Goal: Find specific page/section: Find specific page/section

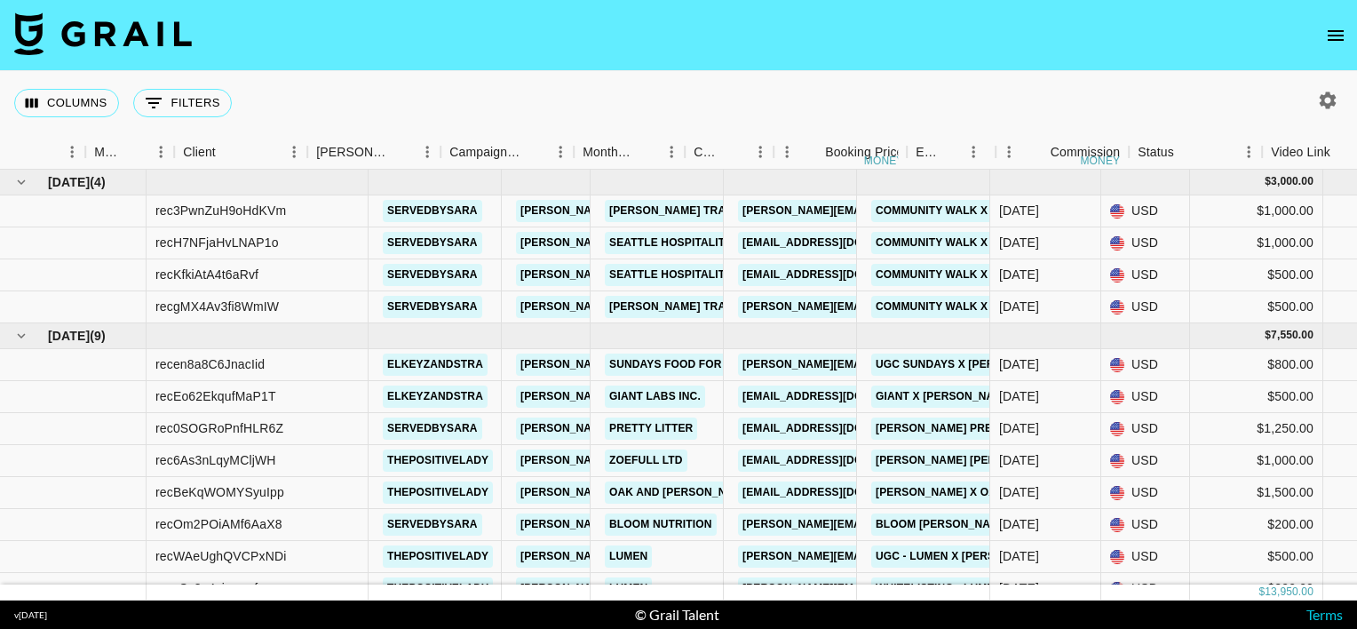
scroll to position [0, 416]
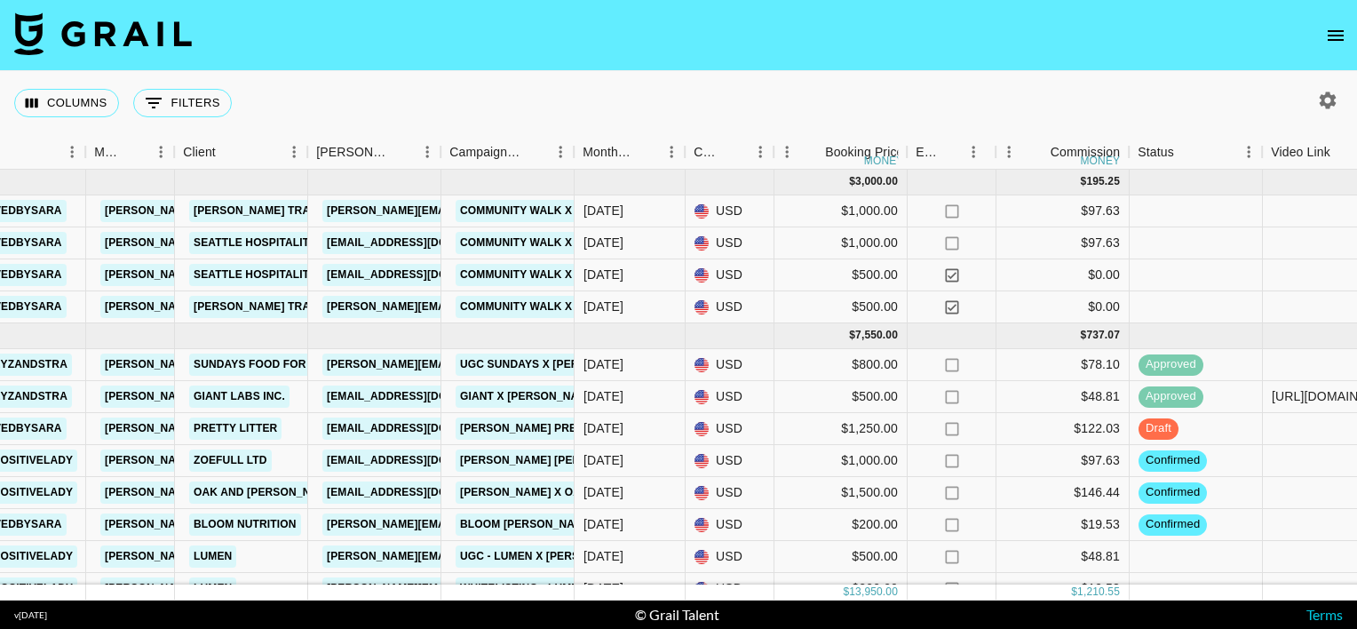
click at [1332, 99] on icon "button" at bounding box center [1328, 99] width 17 height 17
select select "[DATE]"
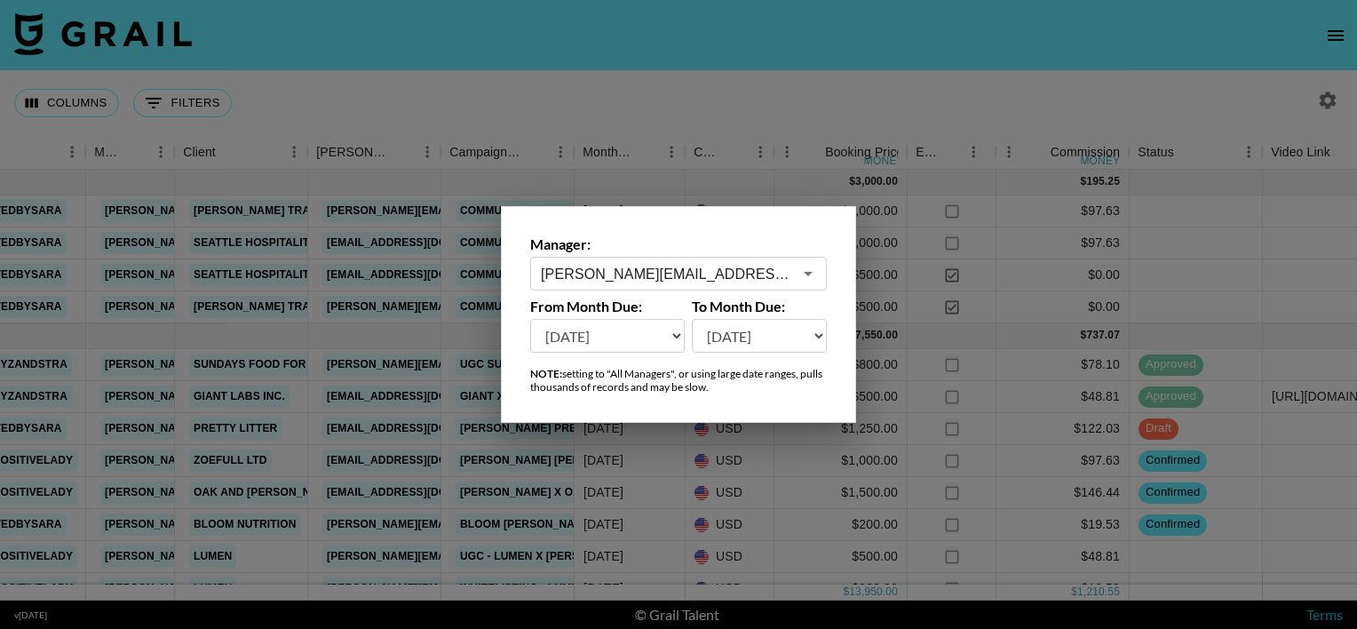
click at [701, 271] on input "[PERSON_NAME][EMAIL_ADDRESS][PERSON_NAME][DOMAIN_NAME]" at bounding box center [666, 274] width 251 height 20
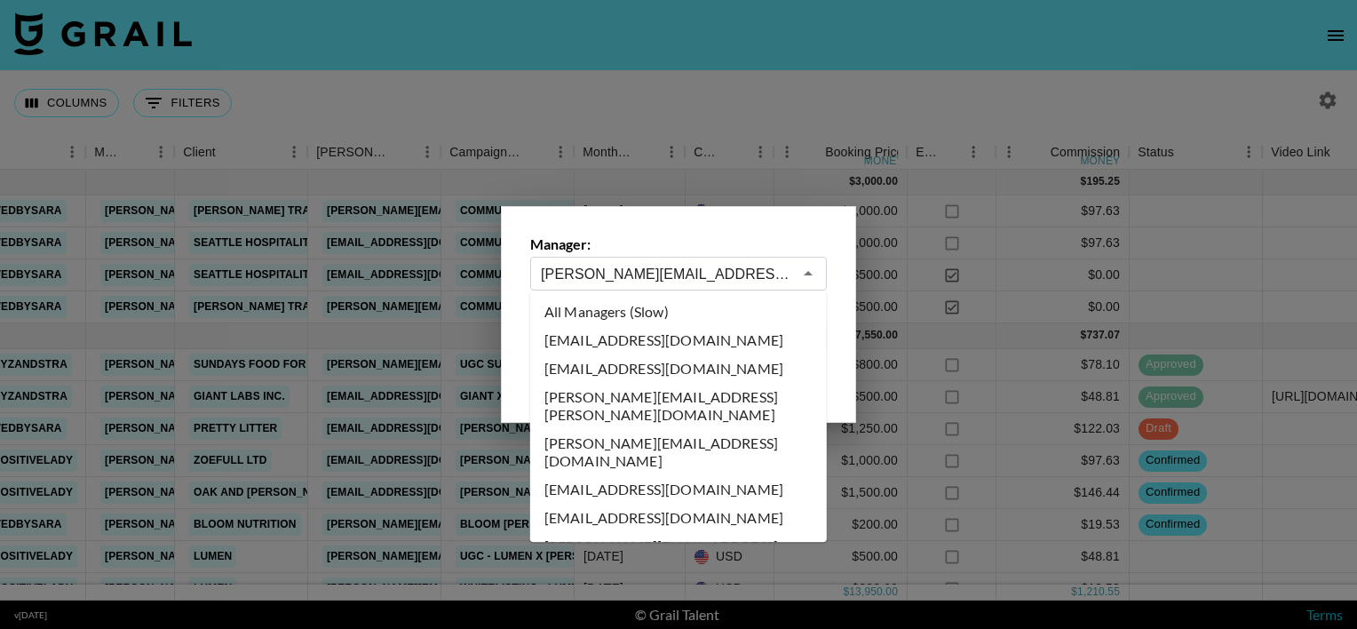
scroll to position [607, 0]
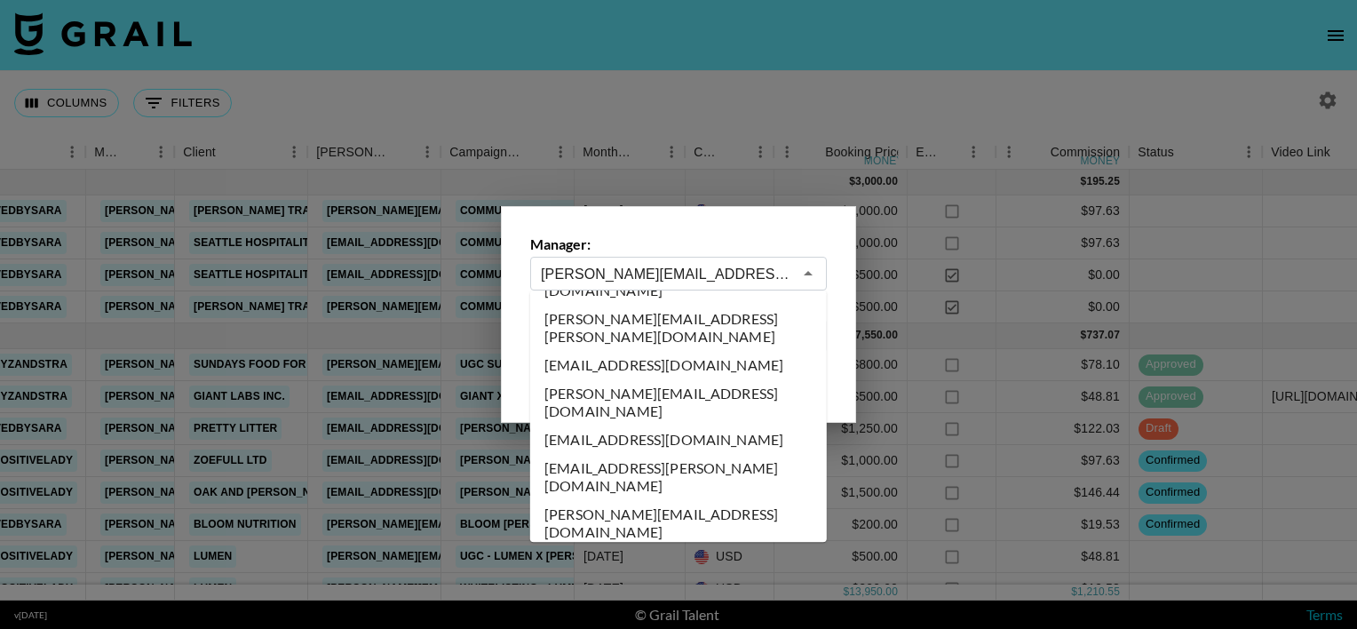
click at [701, 271] on input "[PERSON_NAME][EMAIL_ADDRESS][PERSON_NAME][DOMAIN_NAME]" at bounding box center [666, 274] width 251 height 20
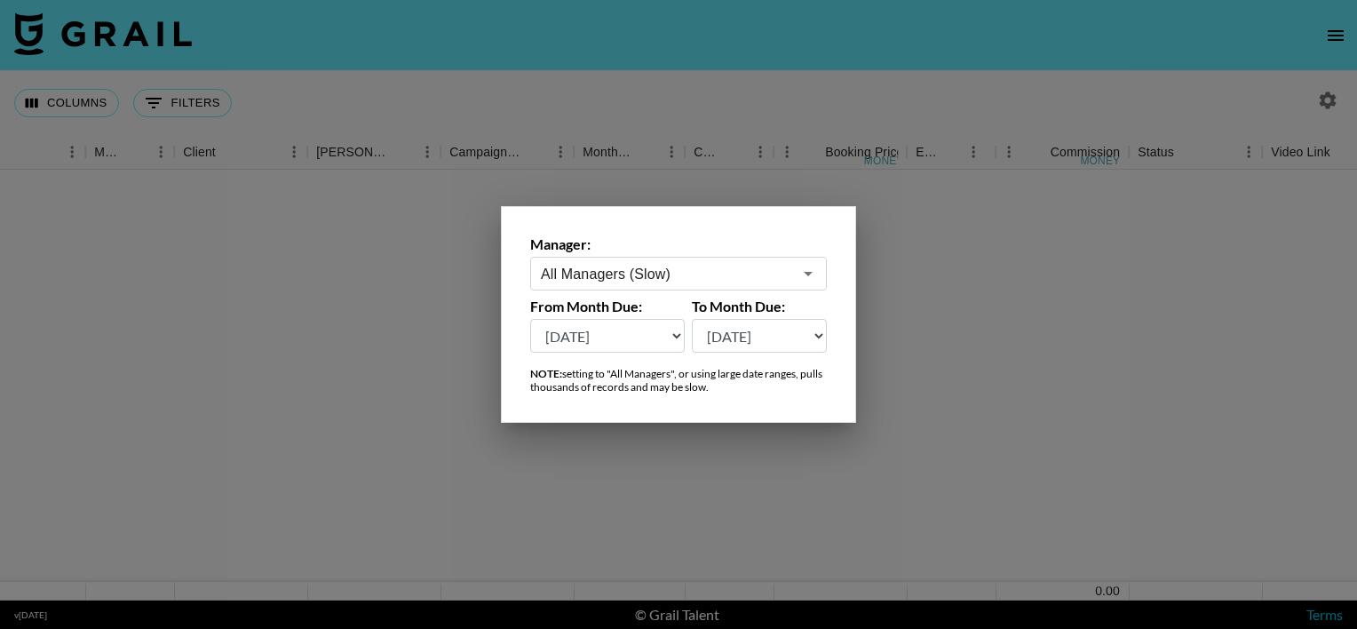
type input "All Managers (Slow)"
click at [697, 96] on div at bounding box center [678, 314] width 1357 height 629
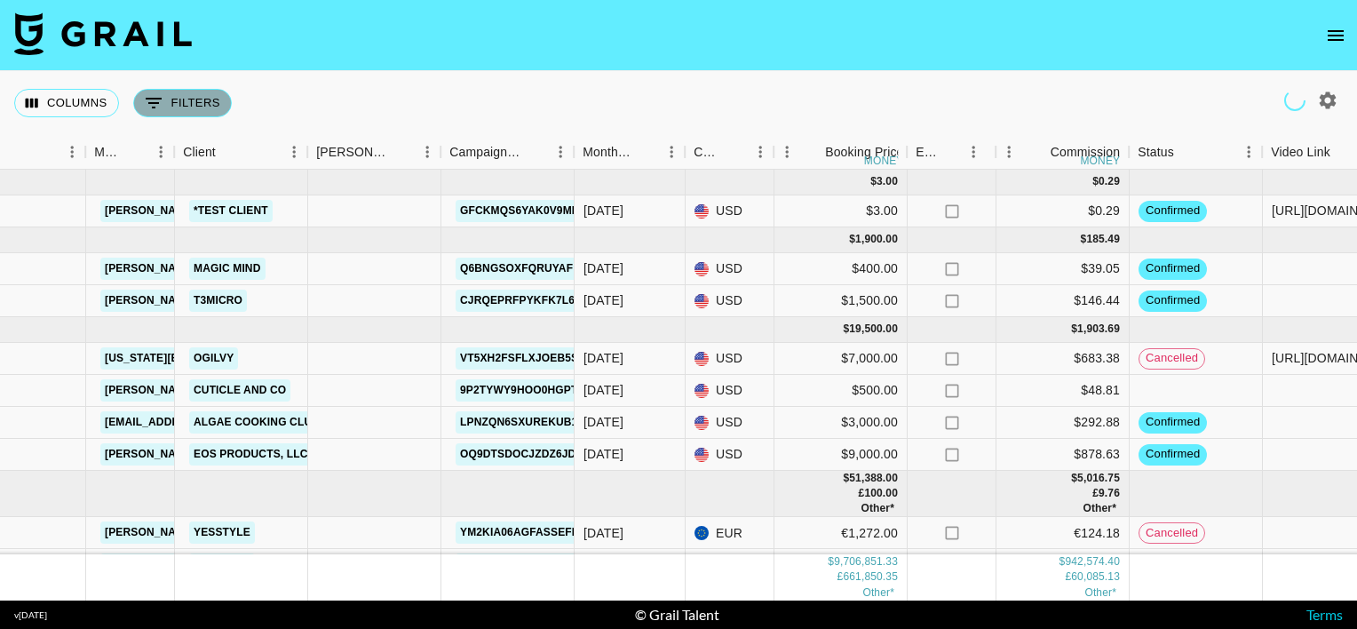
click at [199, 112] on button "0 Filters" at bounding box center [182, 103] width 99 height 28
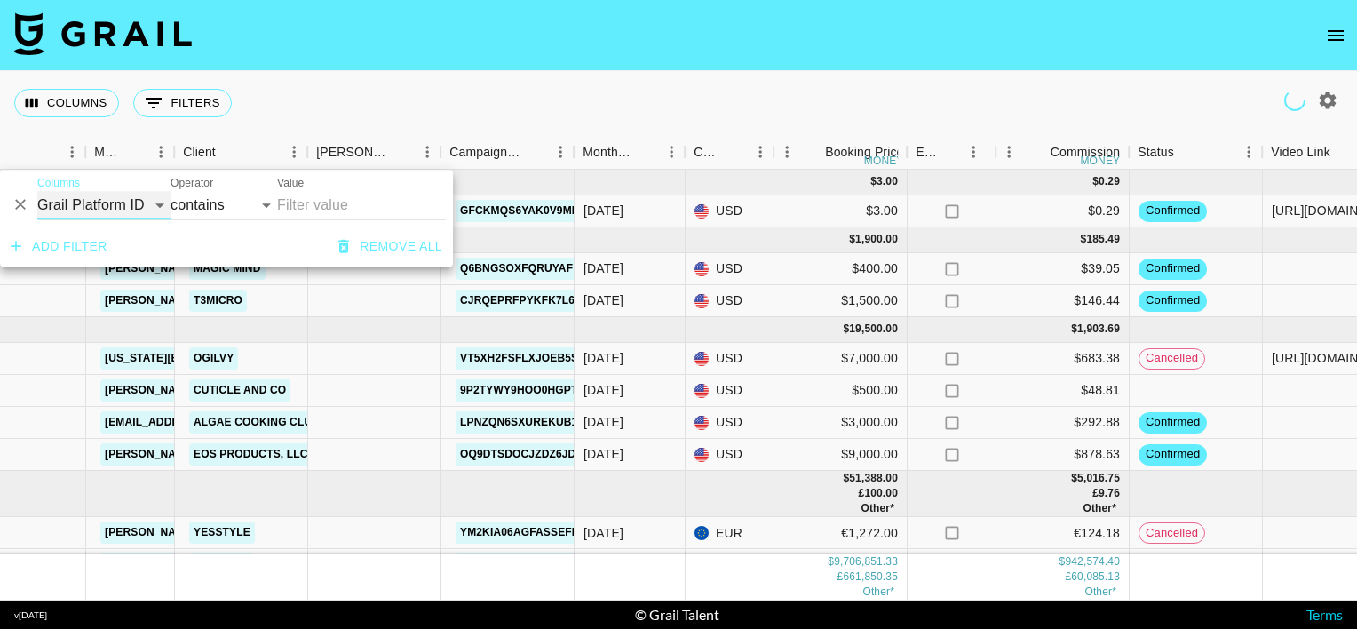
click at [148, 203] on select "Grail Platform ID Airtable ID Talent Manager Client [PERSON_NAME] Campaign (Typ…" at bounding box center [103, 205] width 133 height 28
select select "clientId"
click at [37, 191] on select "Grail Platform ID Airtable ID Talent Manager Client [PERSON_NAME] Campaign (Typ…" at bounding box center [103, 205] width 133 height 28
select select "is"
click at [337, 210] on input "Value" at bounding box center [397, 205] width 240 height 28
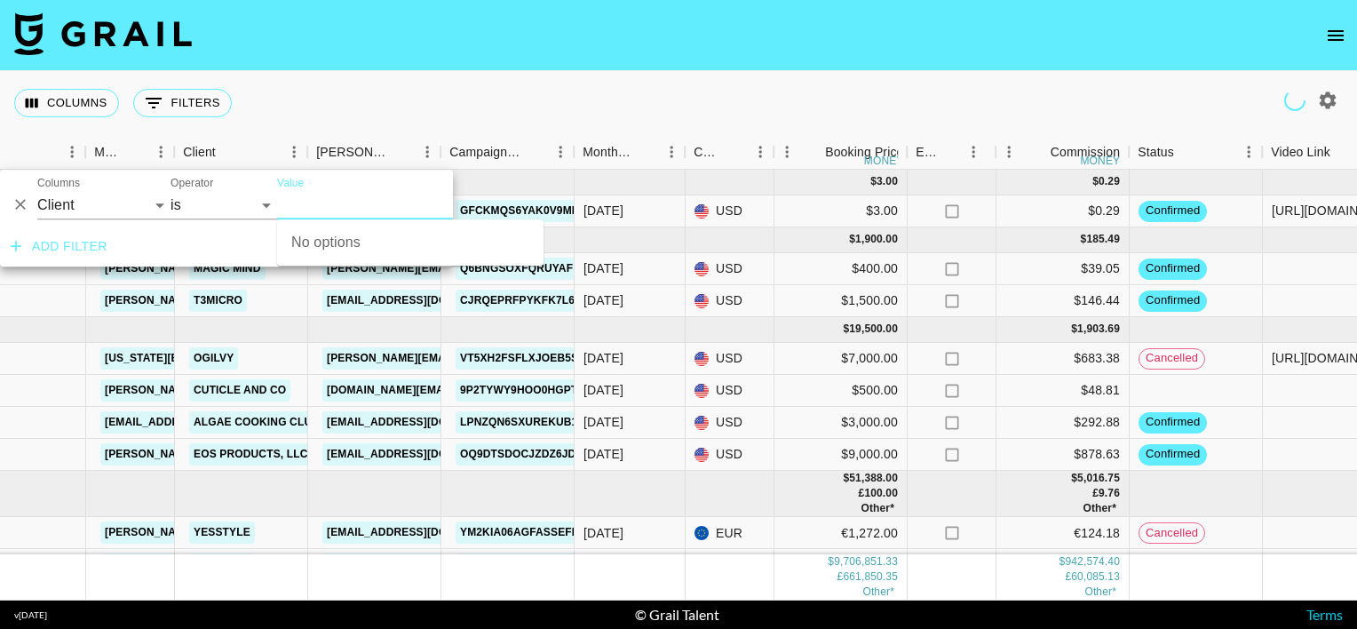
click at [337, 210] on input "Value" at bounding box center [397, 205] width 240 height 28
type input "later"
click at [337, 210] on input "Value" at bounding box center [397, 205] width 240 height 28
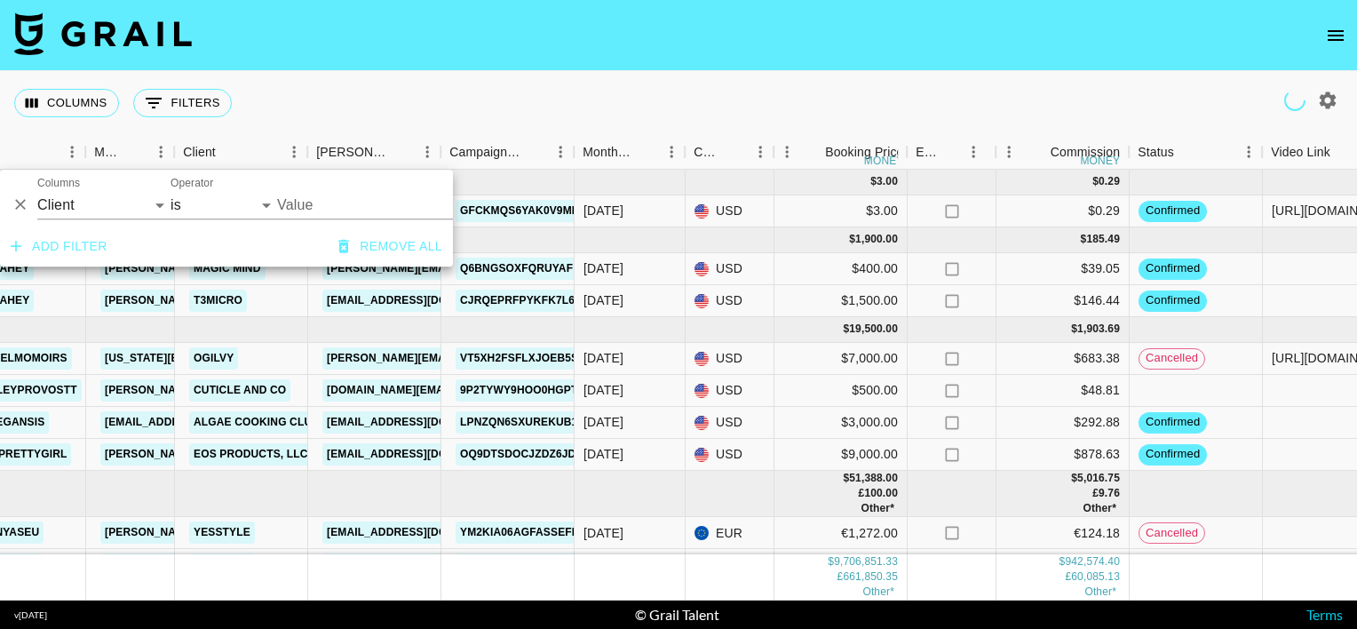
click at [337, 210] on input "Value" at bounding box center [397, 205] width 240 height 28
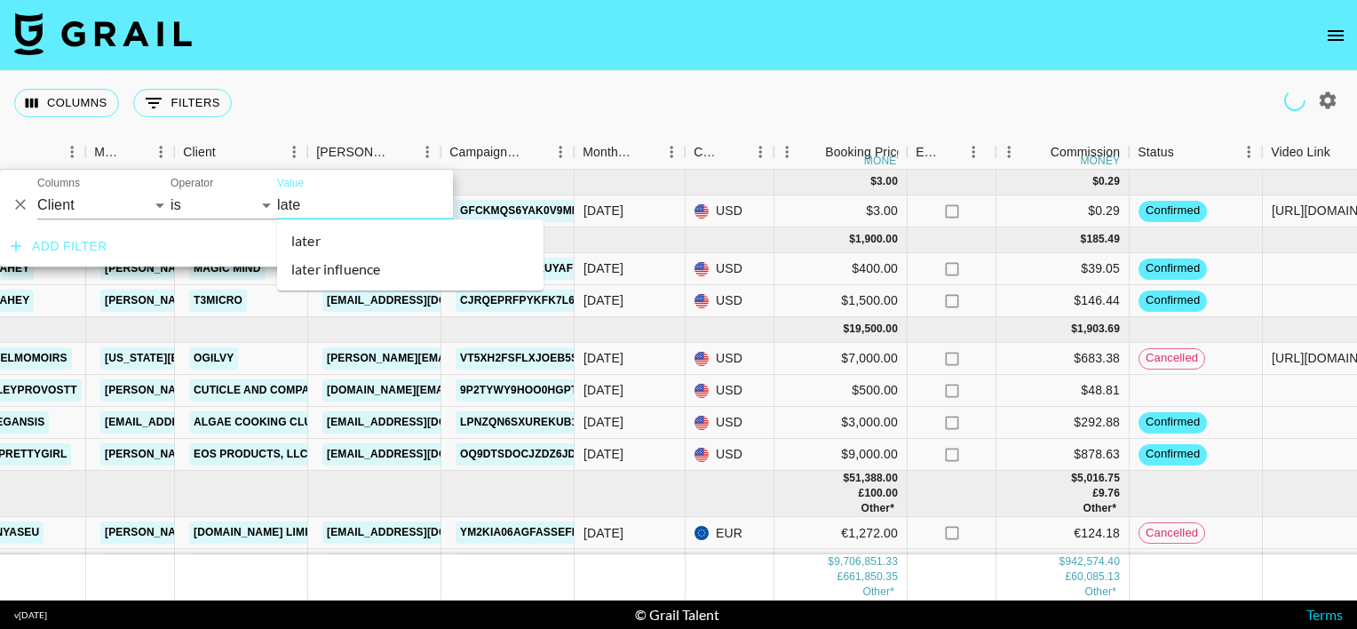
click at [325, 234] on li "later" at bounding box center [410, 240] width 266 height 28
type input "Later"
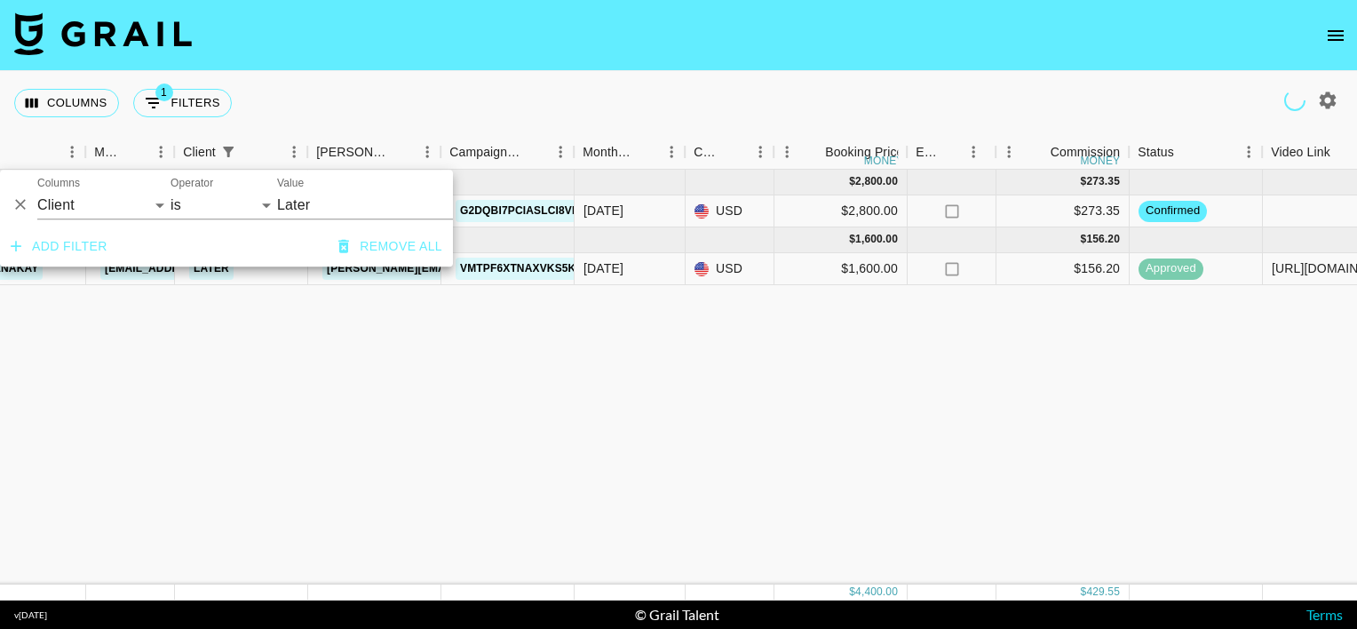
type input "Later"
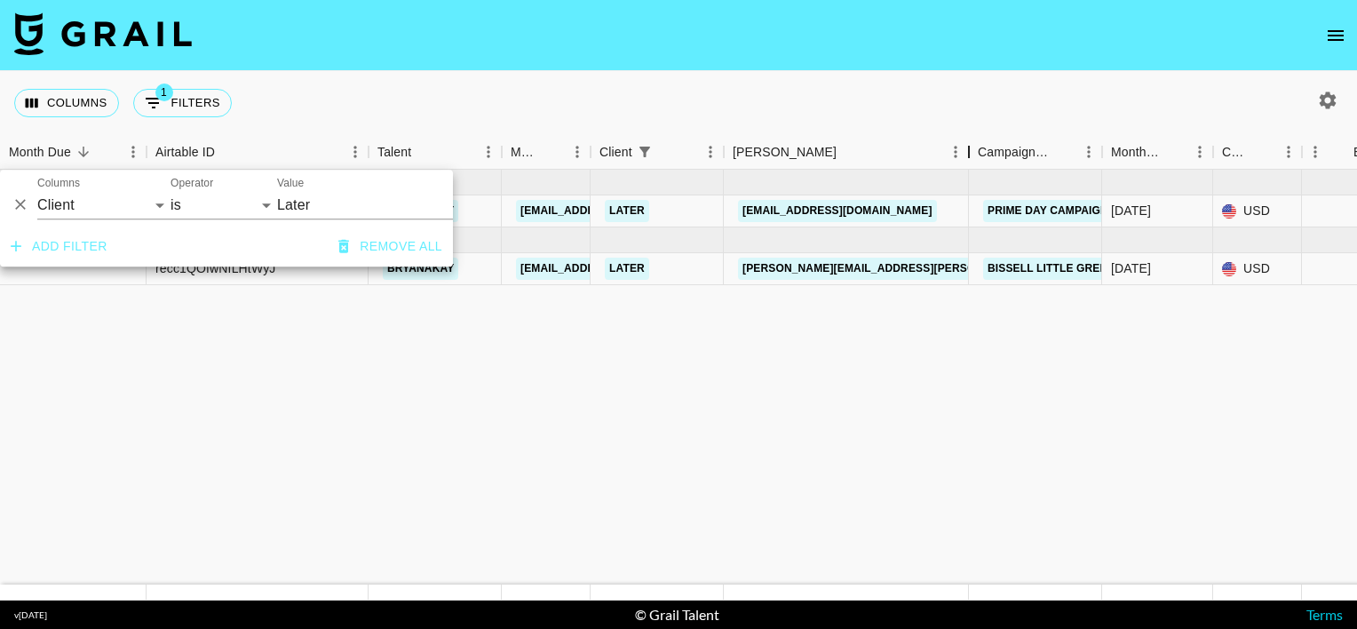
drag, startPoint x: 857, startPoint y: 164, endPoint x: 969, endPoint y: 159, distance: 112.0
click at [969, 159] on div "Booker" at bounding box center [968, 152] width 21 height 35
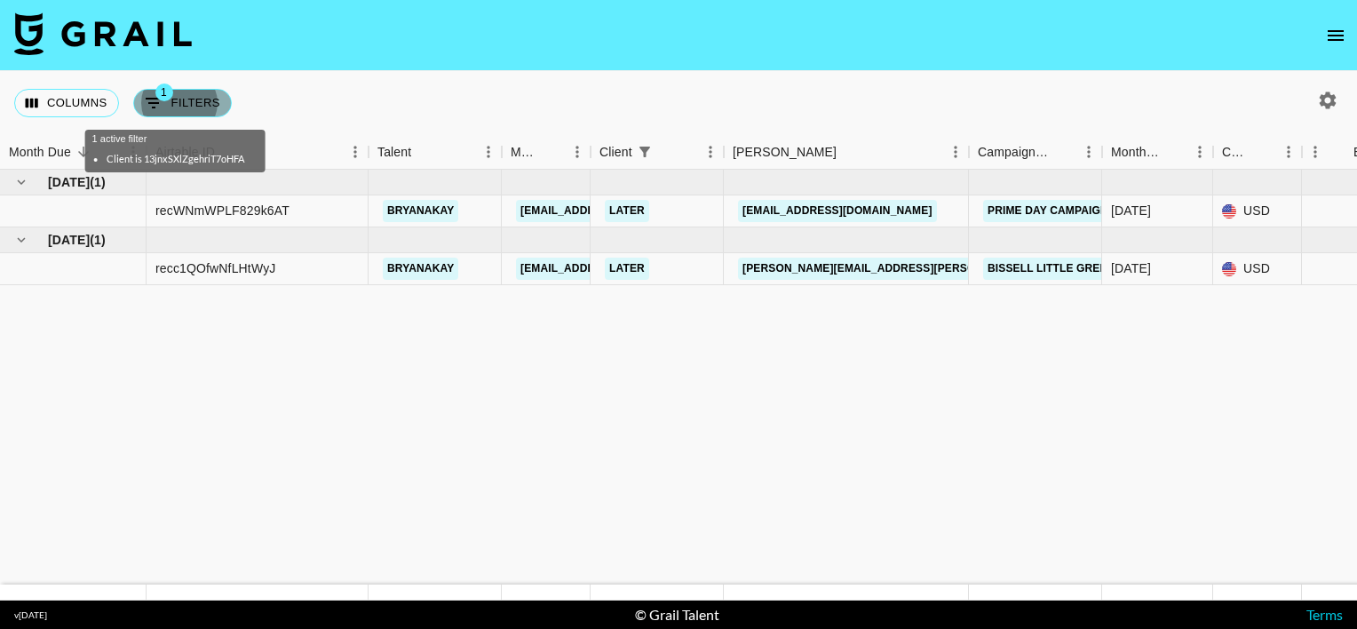
click at [178, 97] on button "1 Filters" at bounding box center [182, 103] width 99 height 28
select select "clientId"
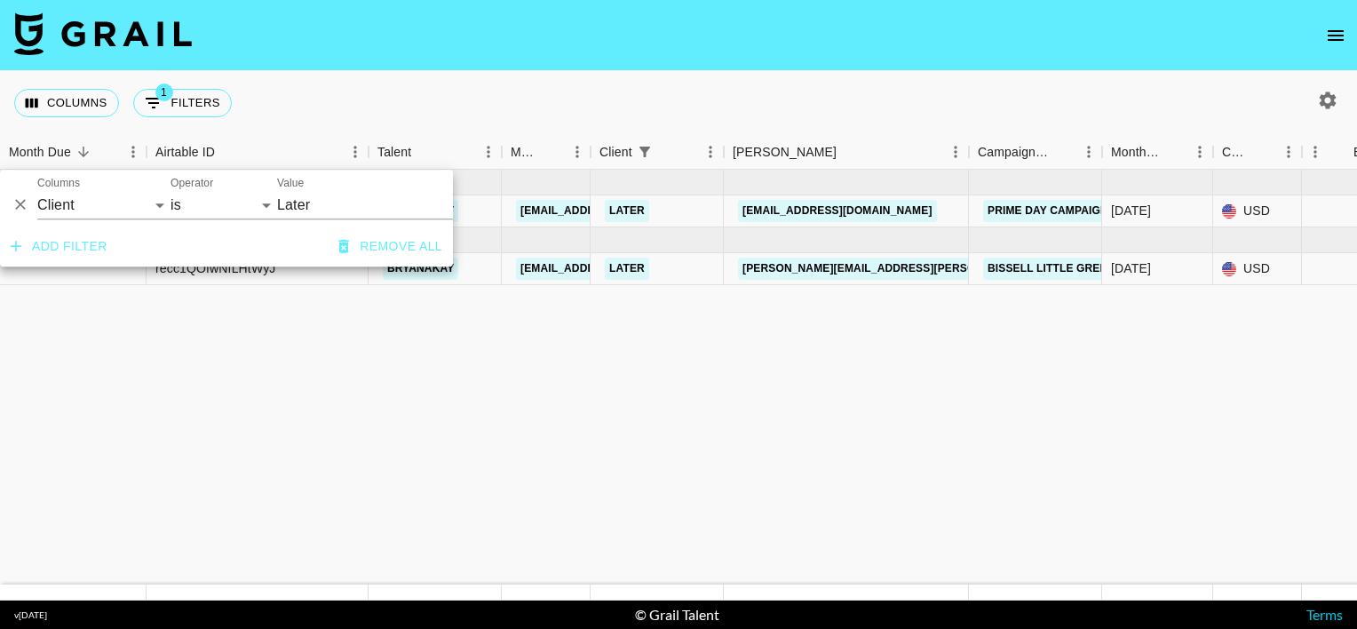
click at [313, 202] on input "Later" at bounding box center [385, 205] width 217 height 28
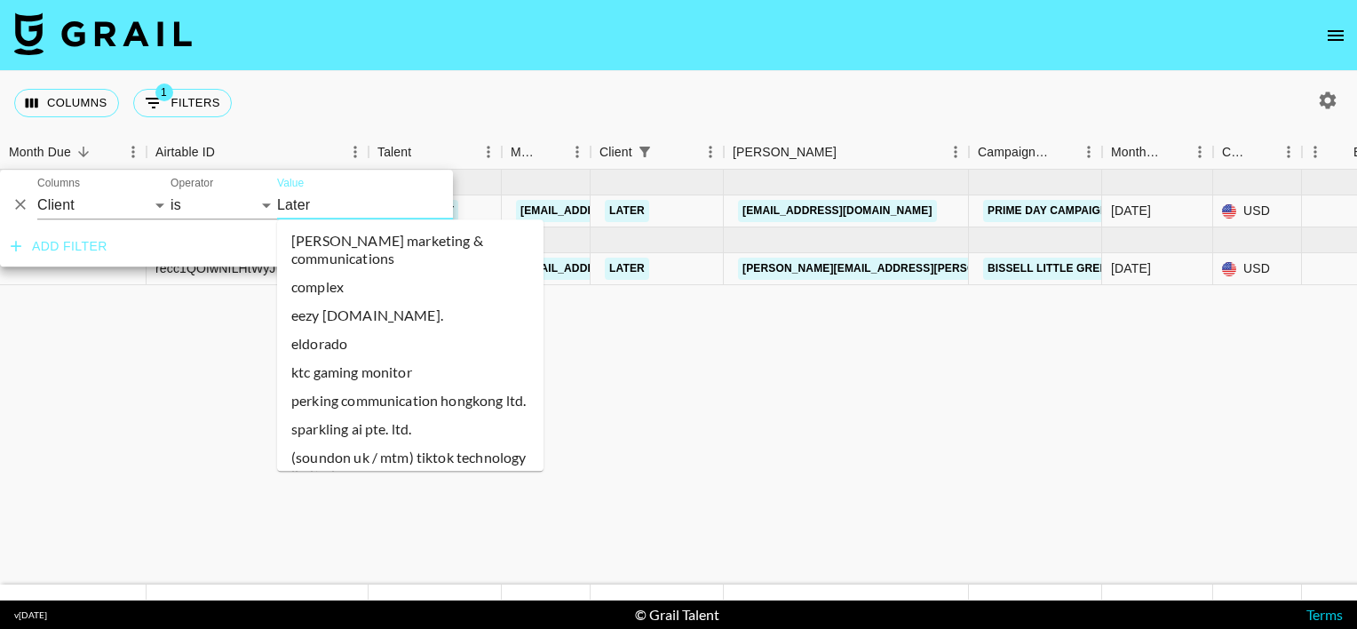
scroll to position [17140, 0]
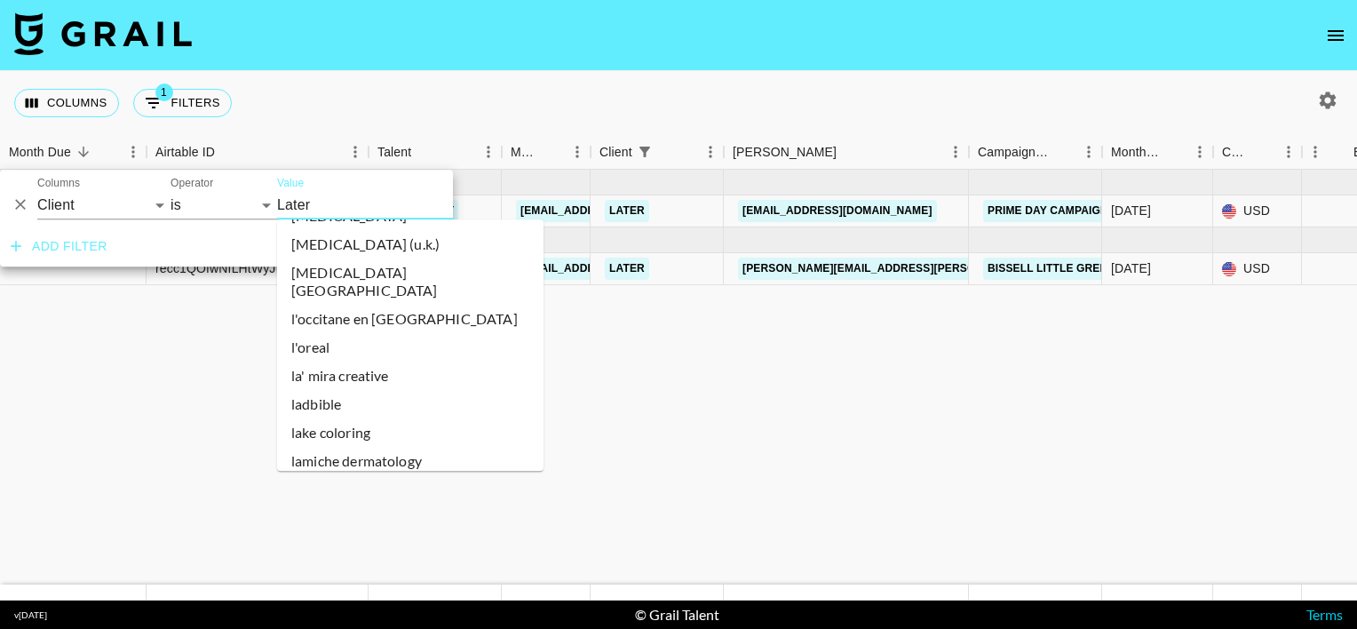
click at [313, 202] on input "Later" at bounding box center [385, 205] width 217 height 28
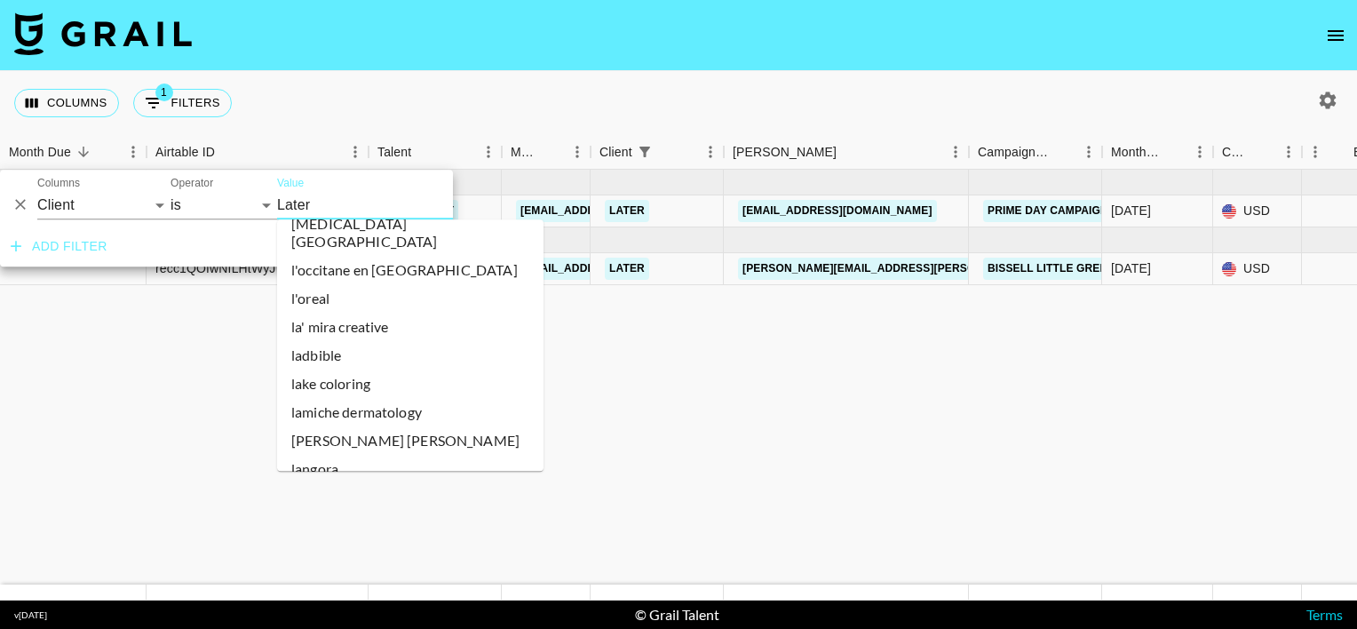
scroll to position [17190, 0]
click at [341, 511] on li "later influence" at bounding box center [410, 525] width 266 height 28
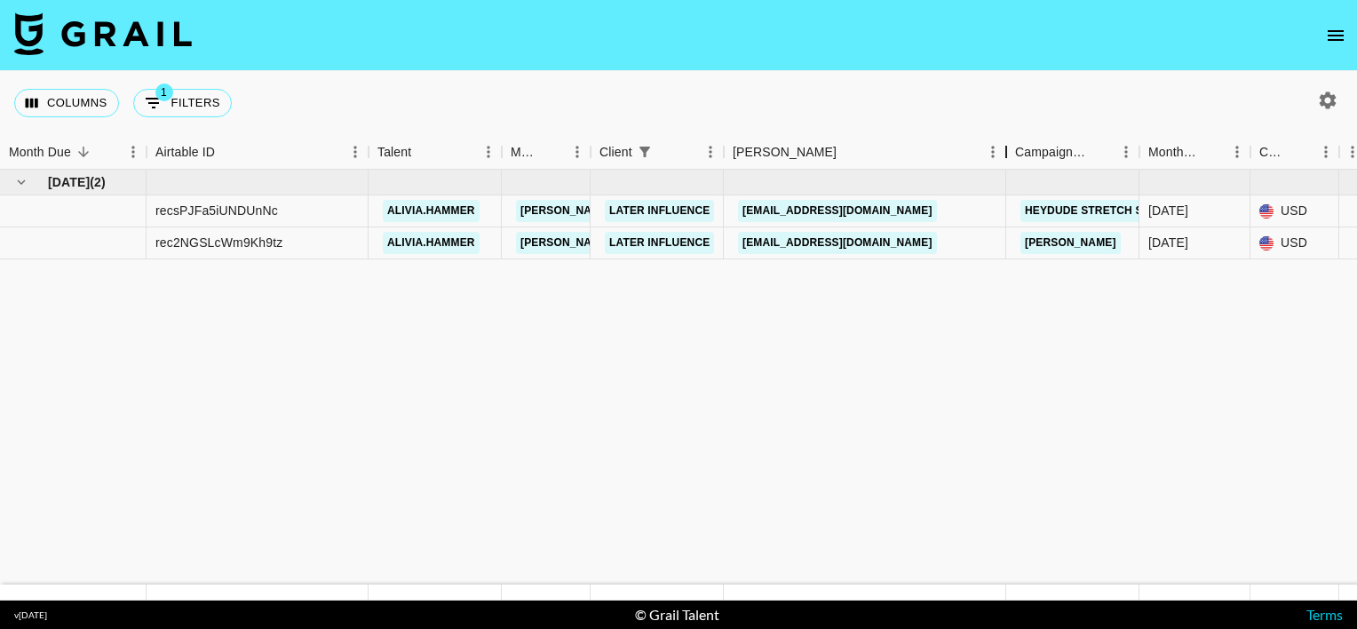
drag, startPoint x: 861, startPoint y: 158, endPoint x: 1010, endPoint y: 158, distance: 149.2
click at [1010, 158] on div "Booker" at bounding box center [1006, 152] width 21 height 35
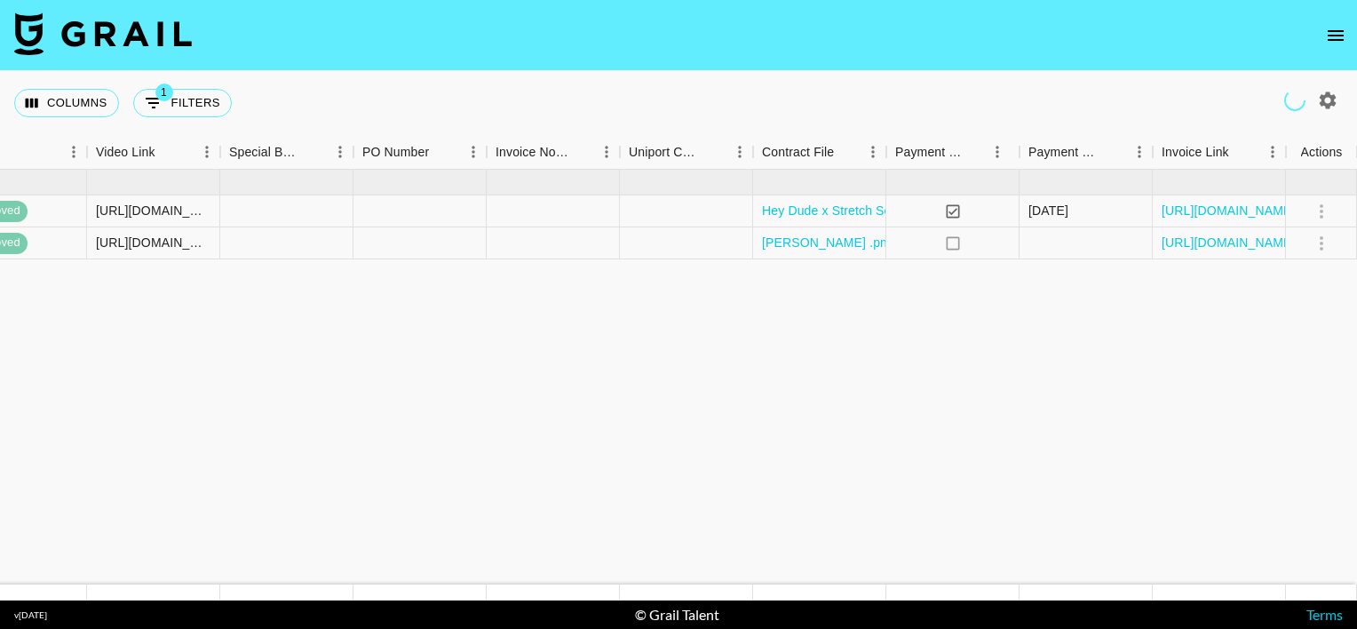
scroll to position [0, 1591]
